Goal: Contribute content: Add original content to the website for others to see

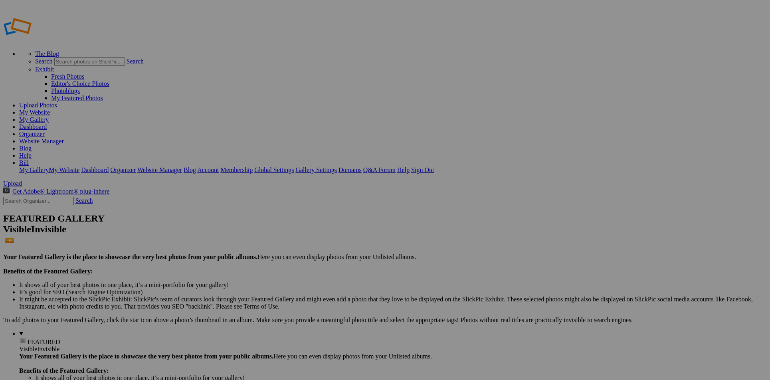
drag, startPoint x: 221, startPoint y: 124, endPoint x: 339, endPoint y: 97, distance: 121.2
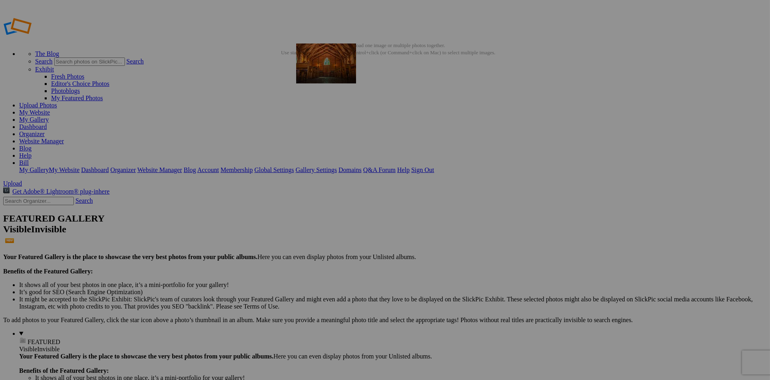
drag, startPoint x: 578, startPoint y: 225, endPoint x: 411, endPoint y: 101, distance: 207.4
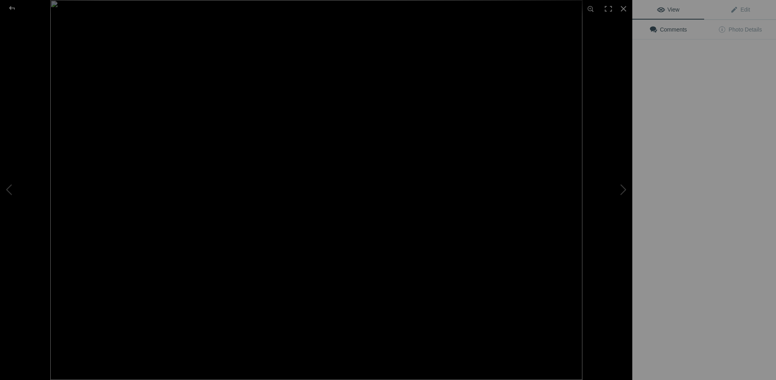
click at [364, 123] on img at bounding box center [316, 190] width 532 height 380
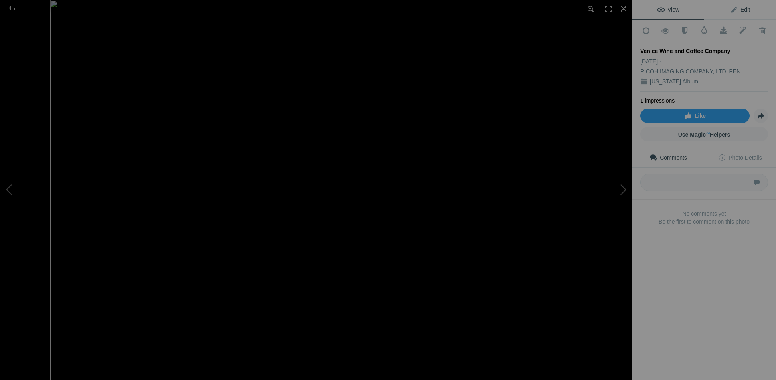
click at [740, 8] on span "Edit" at bounding box center [740, 9] width 20 height 6
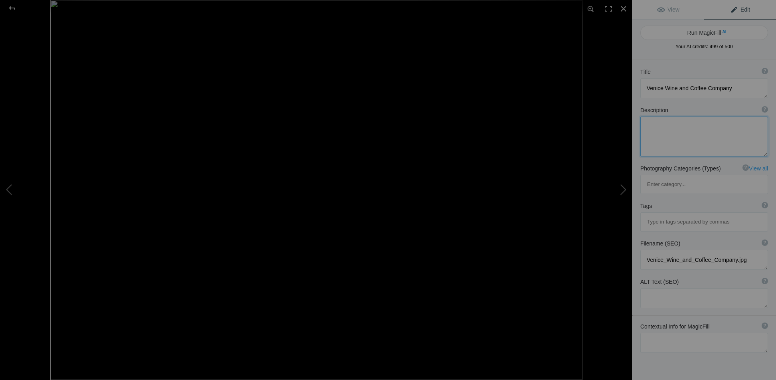
click at [671, 126] on textarea at bounding box center [704, 137] width 128 height 40
click at [663, 288] on textarea at bounding box center [704, 298] width 128 height 20
click at [666, 333] on textarea at bounding box center [704, 343] width 128 height 20
type textarea "Venice Wine and Coffee Company taken just after sunrise in Venice Florida."
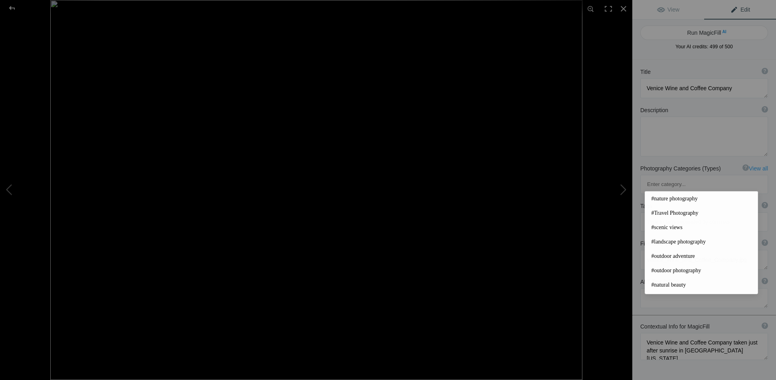
click at [673, 215] on input at bounding box center [704, 222] width 119 height 14
click at [667, 213] on span "#Travel Photography" at bounding box center [702, 213] width 100 height 8
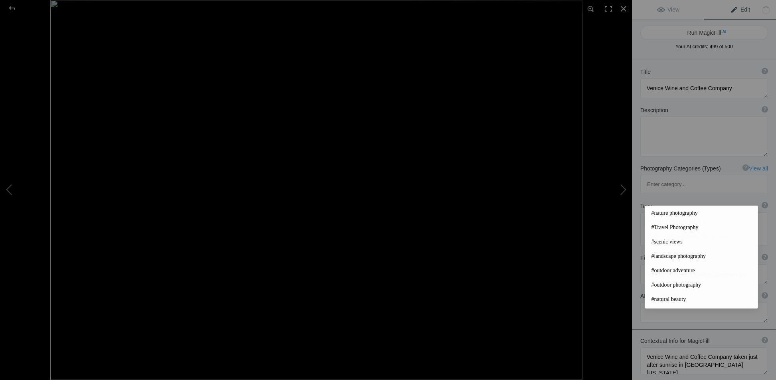
click at [701, 229] on input at bounding box center [704, 236] width 119 height 14
click at [697, 256] on span "#landscape photography" at bounding box center [702, 256] width 100 height 8
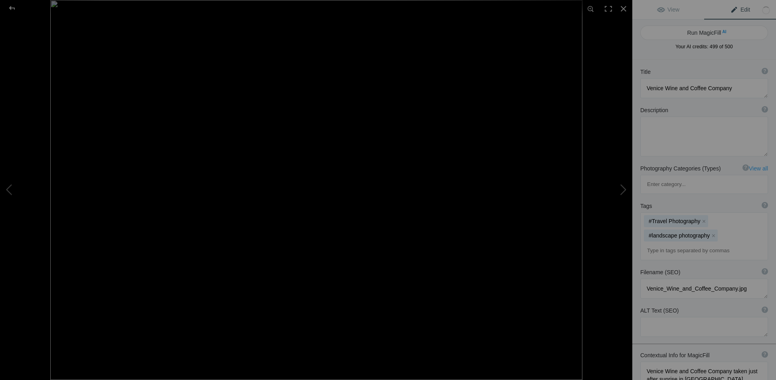
click at [689, 244] on input at bounding box center [704, 251] width 119 height 14
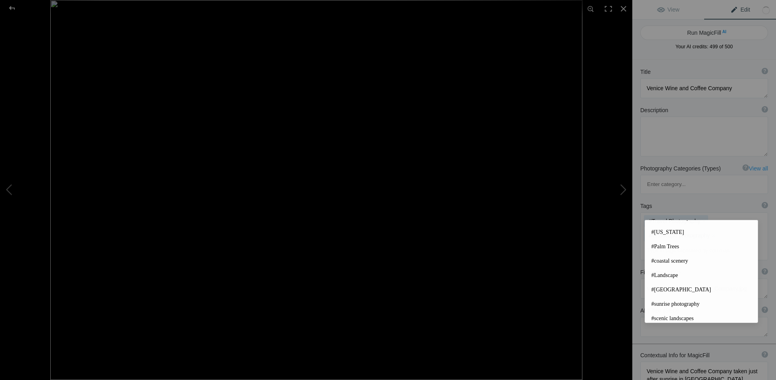
scroll to position [185, 0]
click at [670, 232] on span "#Florida" at bounding box center [702, 229] width 100 height 8
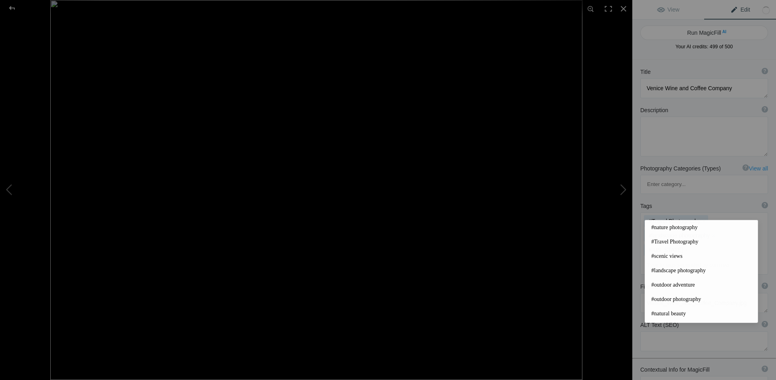
click at [679, 258] on input at bounding box center [704, 265] width 119 height 14
click at [677, 285] on span "#vibrant colors" at bounding box center [702, 288] width 100 height 8
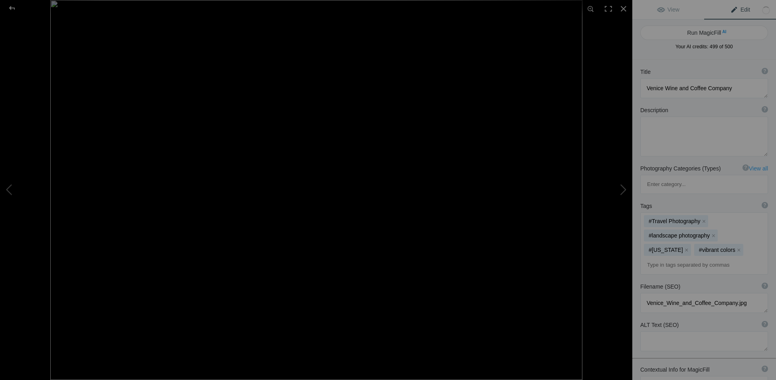
click at [671, 258] on input at bounding box center [704, 265] width 119 height 14
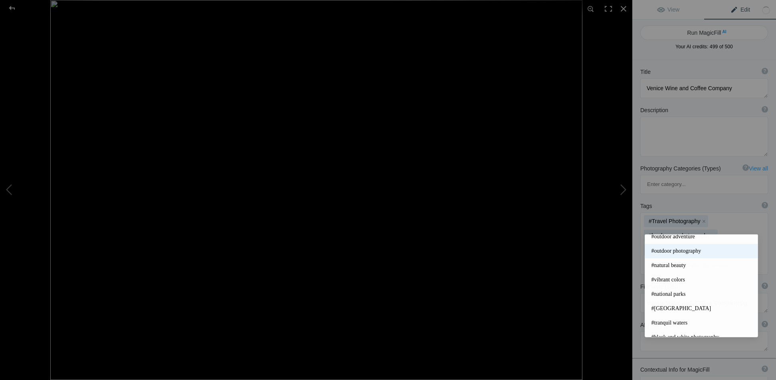
scroll to position [120, 0]
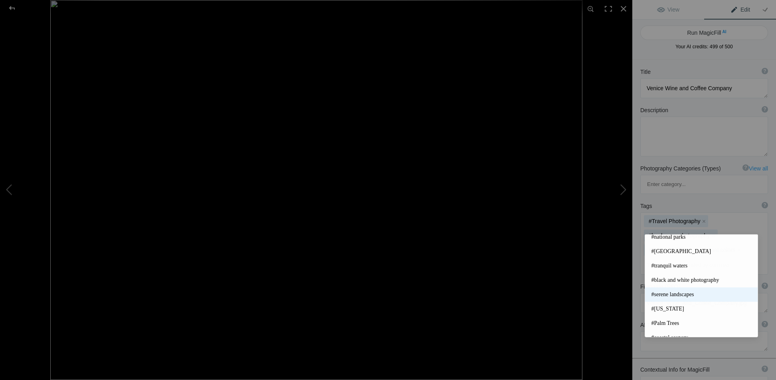
click at [679, 291] on span "#serene landscapes" at bounding box center [702, 295] width 100 height 8
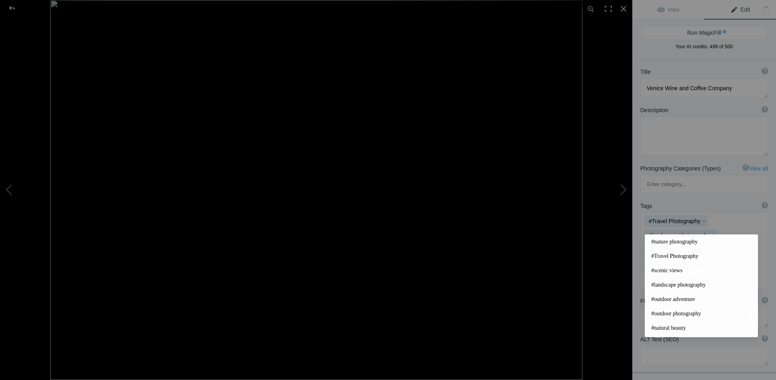
click at [667, 272] on input at bounding box center [704, 279] width 119 height 14
click at [677, 316] on span "#sunrise photography" at bounding box center [702, 315] width 100 height 8
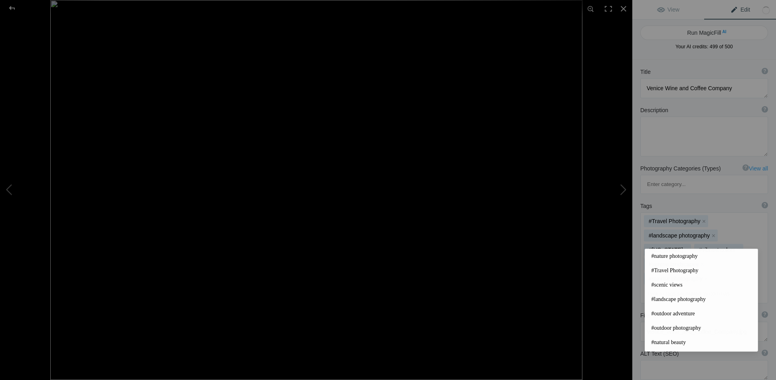
click at [658, 287] on input at bounding box center [704, 294] width 119 height 14
click at [666, 287] on input at bounding box center [704, 294] width 119 height 14
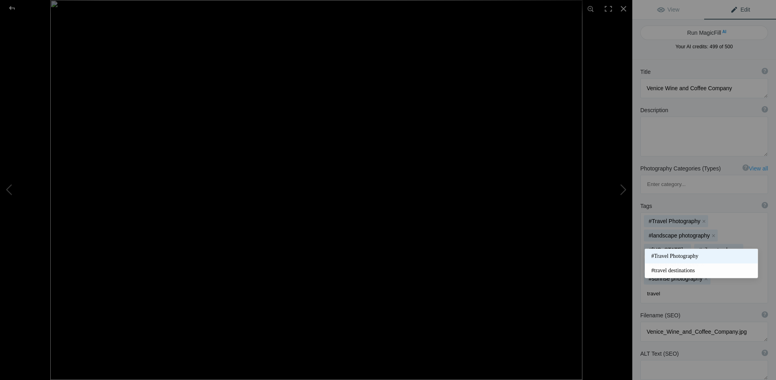
type input "travel"
click at [691, 256] on span "#Travel Photography" at bounding box center [702, 256] width 100 height 8
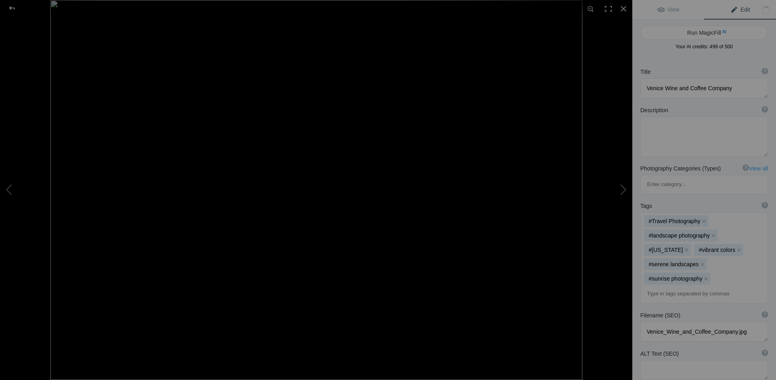
click at [691, 307] on div "Filename (SEO) ? Choose a clear, descriptive filename that accurately represent…" at bounding box center [704, 326] width 144 height 38
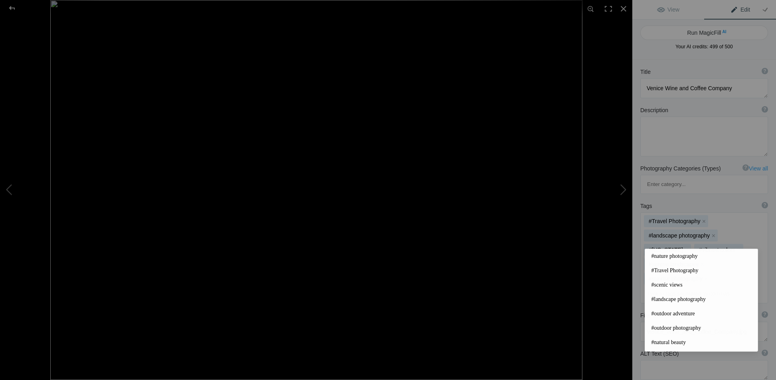
click at [658, 287] on input at bounding box center [704, 294] width 119 height 14
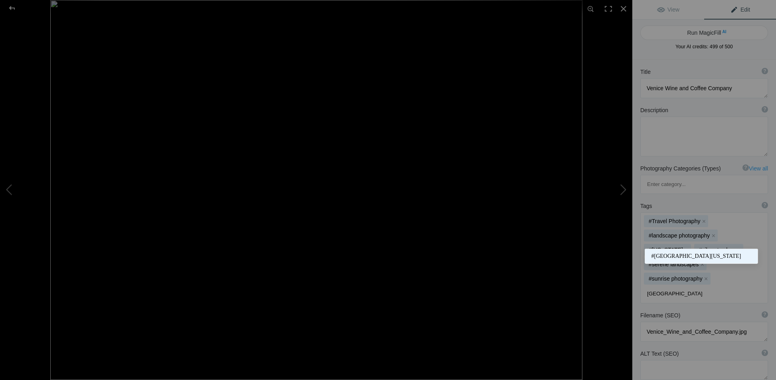
type input "Venice"
click at [668, 254] on span "#Venice Florida" at bounding box center [702, 256] width 100 height 8
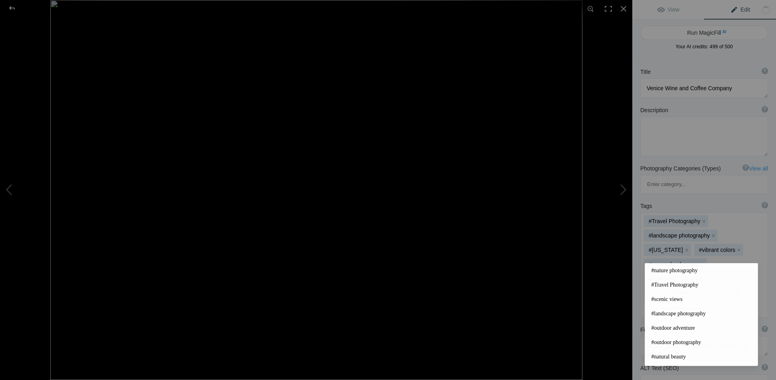
click at [695, 301] on input at bounding box center [704, 308] width 119 height 14
click at [735, 301] on input at bounding box center [704, 308] width 119 height 14
click at [714, 31] on button "Run MagicFill AI" at bounding box center [704, 33] width 128 height 14
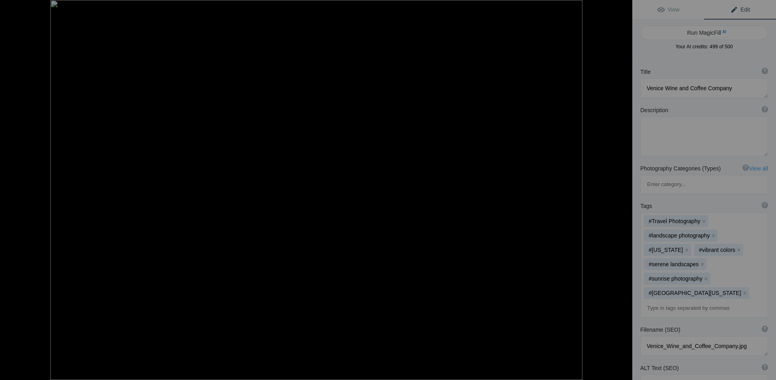
type textarea "Venice Wine and Coffee Company at Sunrise in Venice, Florida"
type textarea "The Venice Wine and Coffee Company, bathed in the soft light of early morning, …"
type textarea "venice-wine-coffee-company-sunrise.jpg"
type textarea "Early morning view of Venice Wine and Coffee Company with palm trees in Venice,…"
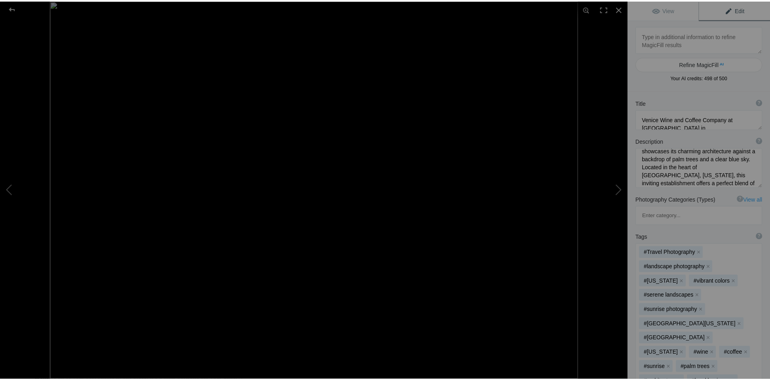
scroll to position [0, 0]
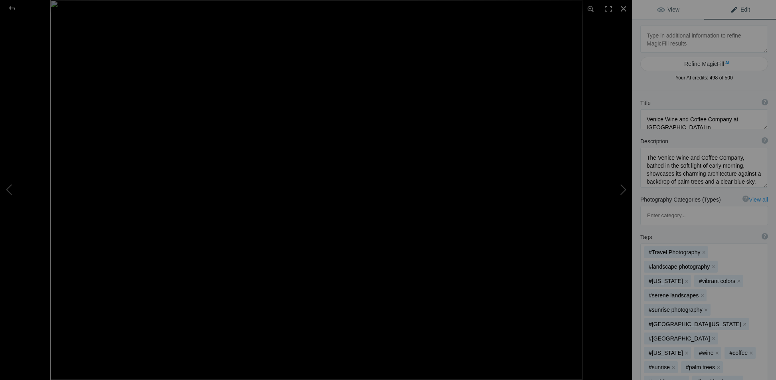
click at [662, 10] on span "View" at bounding box center [668, 9] width 22 height 6
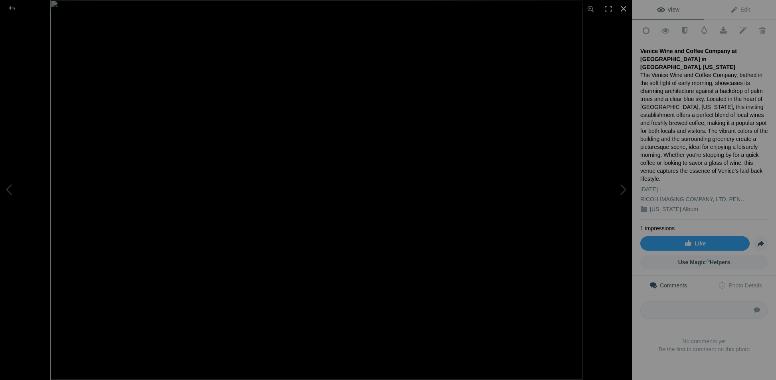
click at [625, 8] on div at bounding box center [624, 9] width 18 height 18
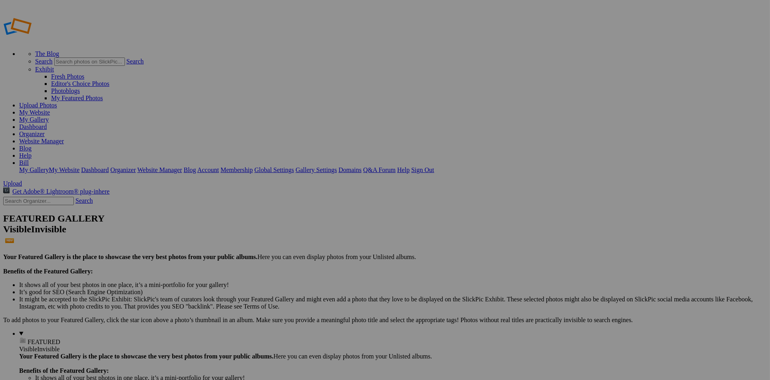
click at [49, 116] on link "My Gallery" at bounding box center [34, 119] width 30 height 7
